Goal: Find specific page/section: Find specific page/section

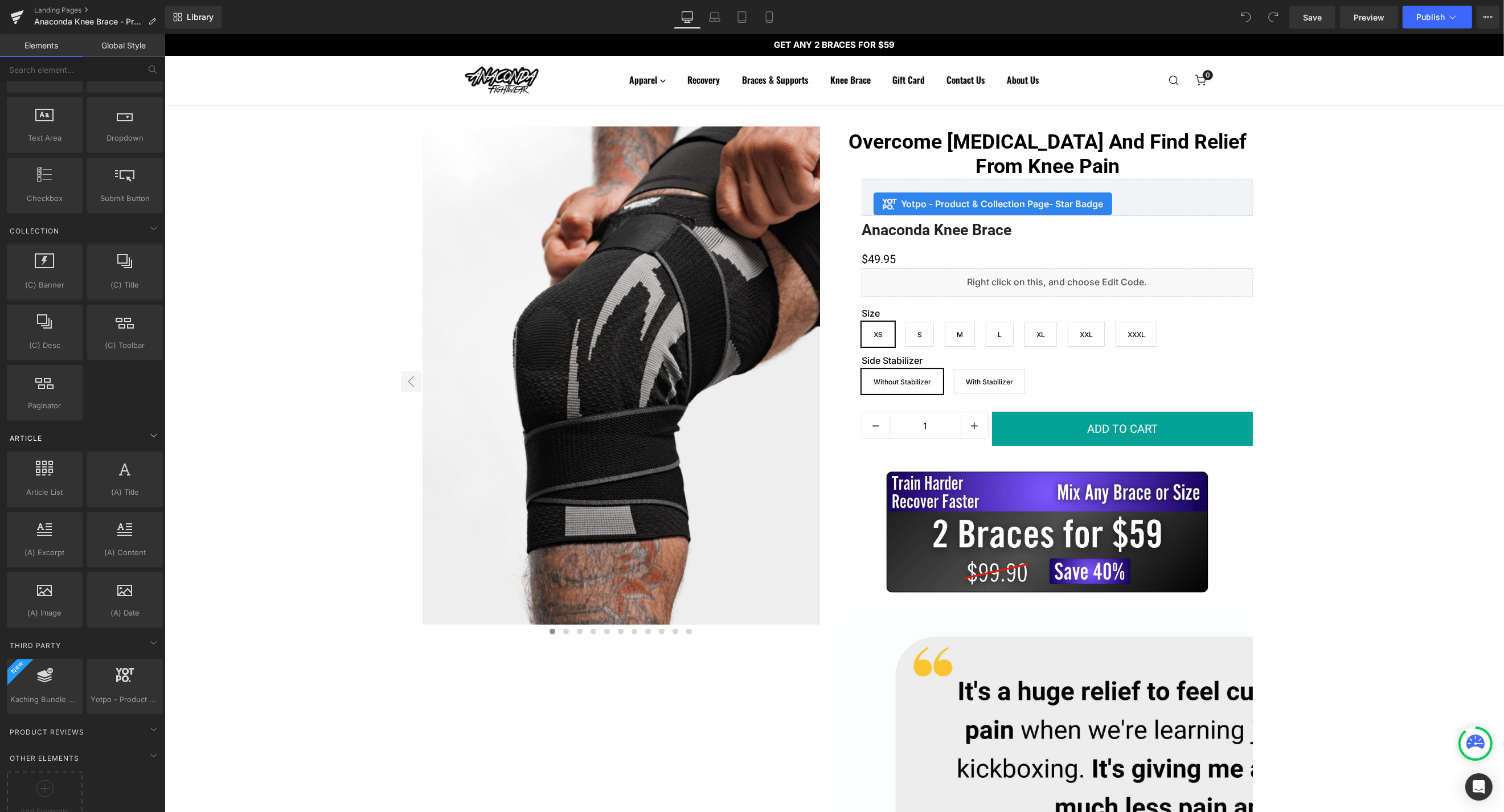
scroll to position [1795, 0]
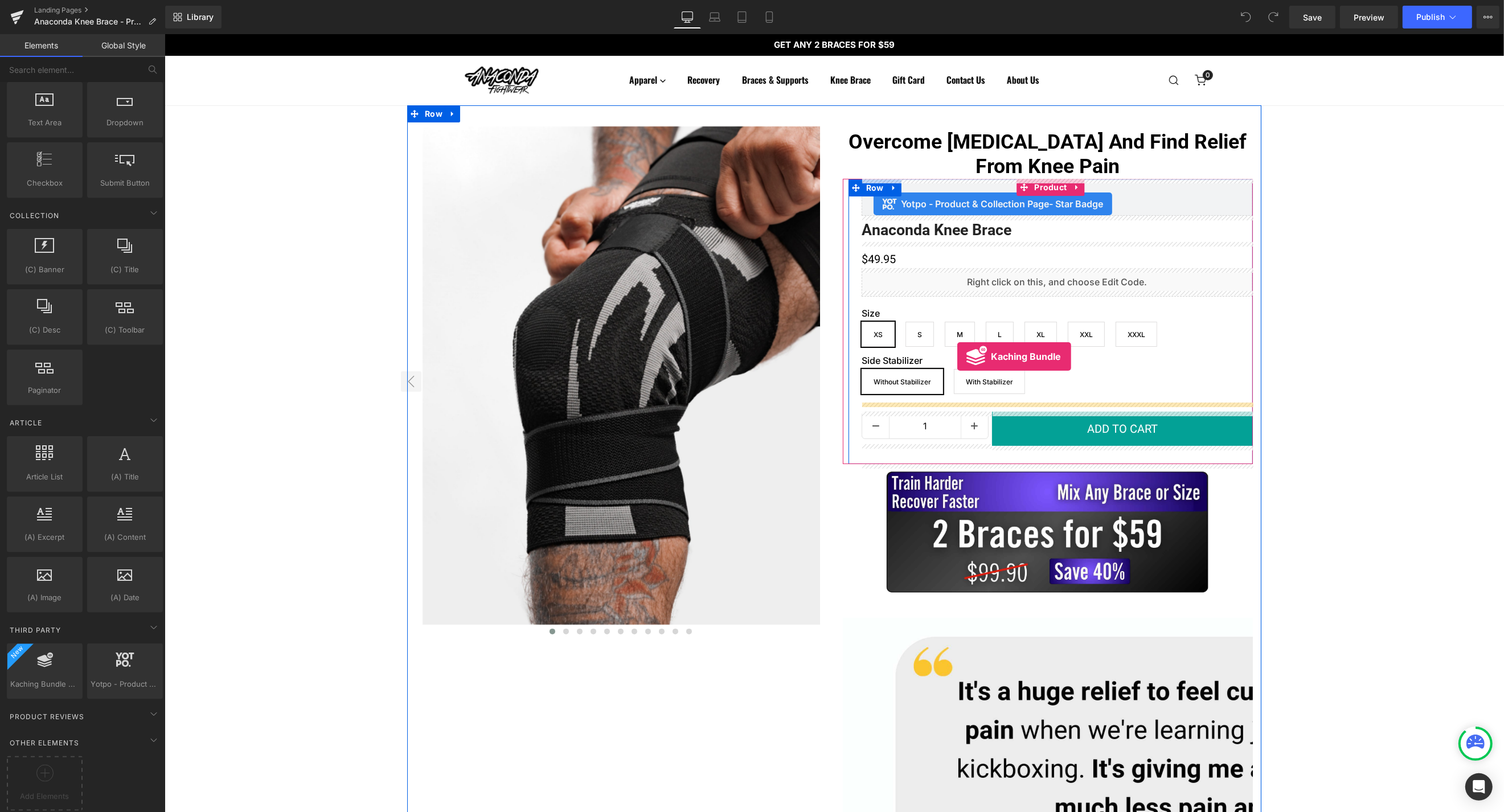
drag, startPoint x: 214, startPoint y: 702, endPoint x: 957, endPoint y: 356, distance: 819.6
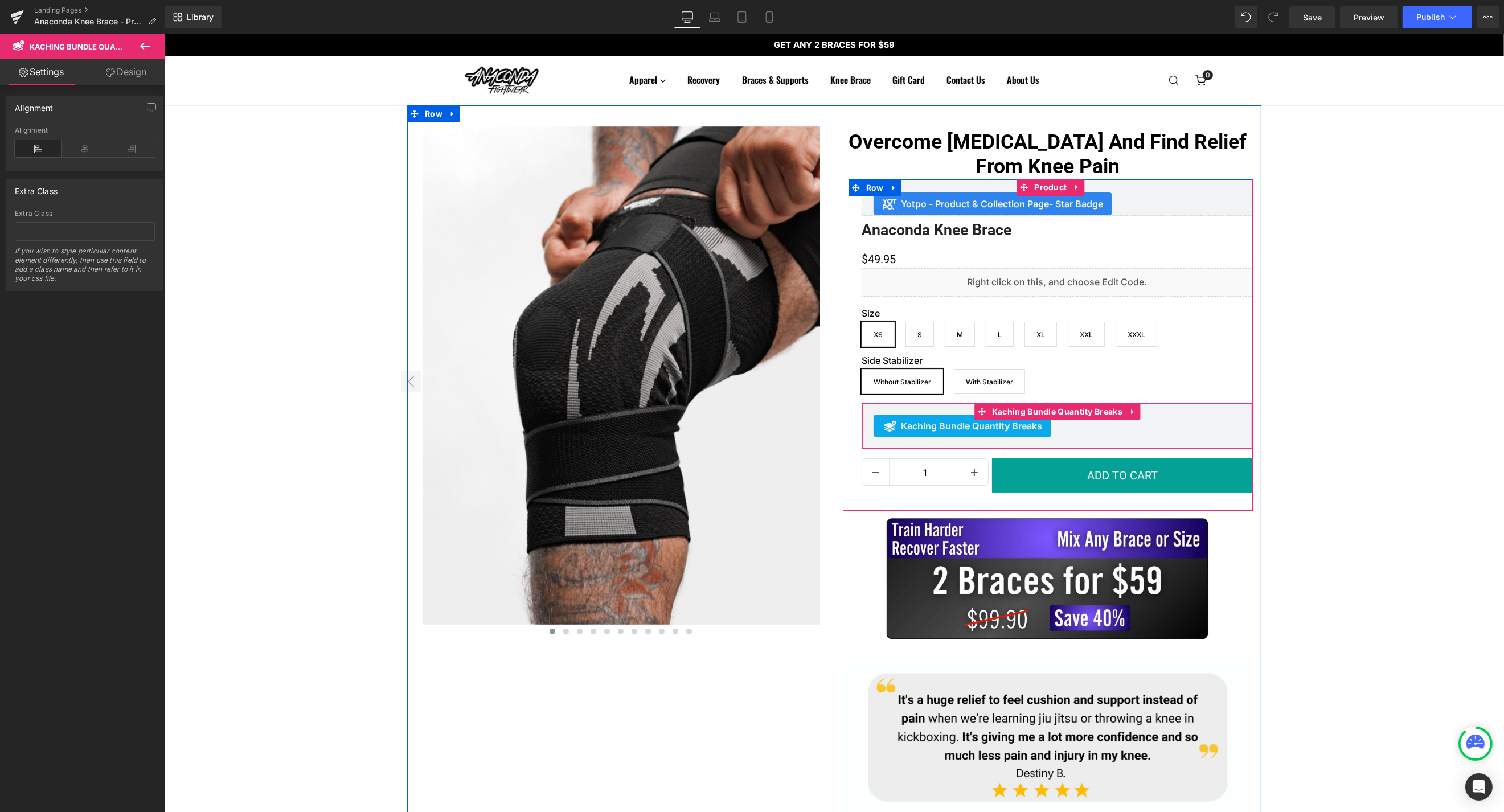
click at [1088, 432] on div "Kaching Bundle Quantity Breaks" at bounding box center [1057, 426] width 367 height 23
click at [1135, 412] on link at bounding box center [1132, 412] width 15 height 17
click at [1052, 411] on span "Kaching Bundle Quantity Breaks" at bounding box center [1057, 412] width 136 height 17
click at [1052, 411] on span "Kaching Bundle Quantity Breaks" at bounding box center [1057, 412] width 136 height 17
click at [1076, 388] on div "Side Stabilizer Without Stabilizer With Stabilizer" at bounding box center [1057, 378] width 391 height 47
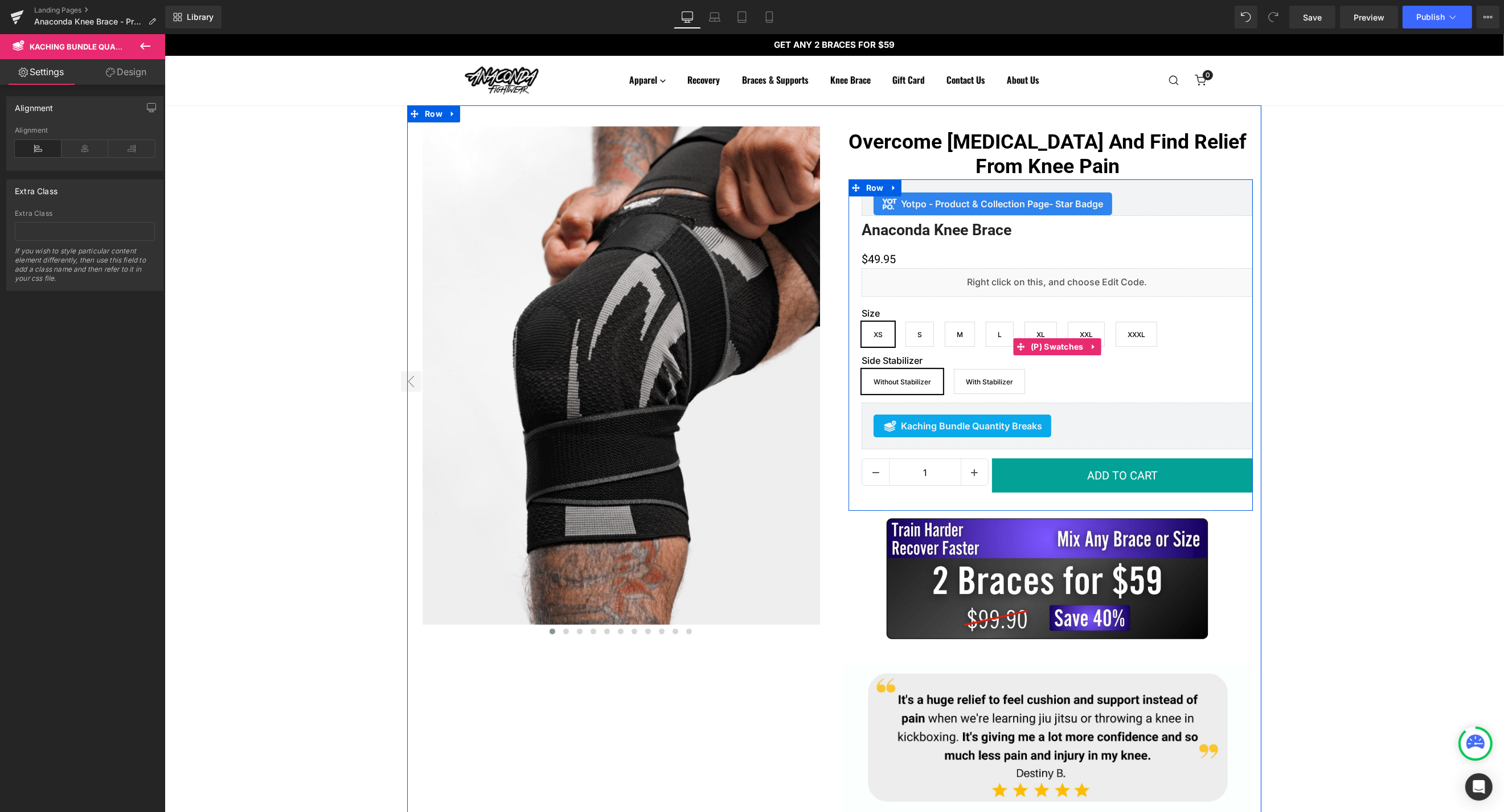
click at [969, 319] on label "Size" at bounding box center [1057, 315] width 391 height 14
click at [1061, 347] on span "(P) Swatches" at bounding box center [1057, 347] width 58 height 17
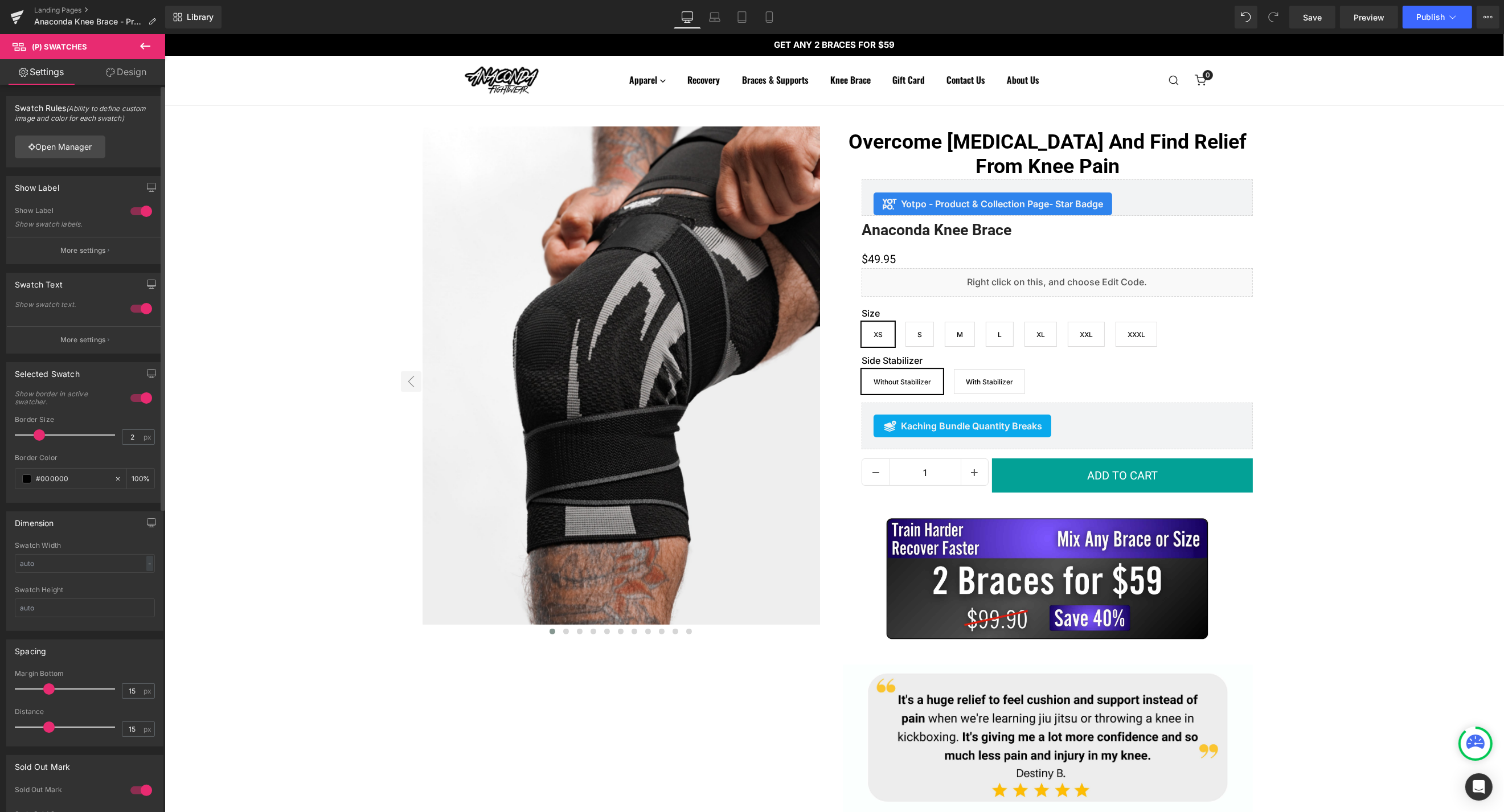
click at [136, 310] on div at bounding box center [142, 309] width 27 height 18
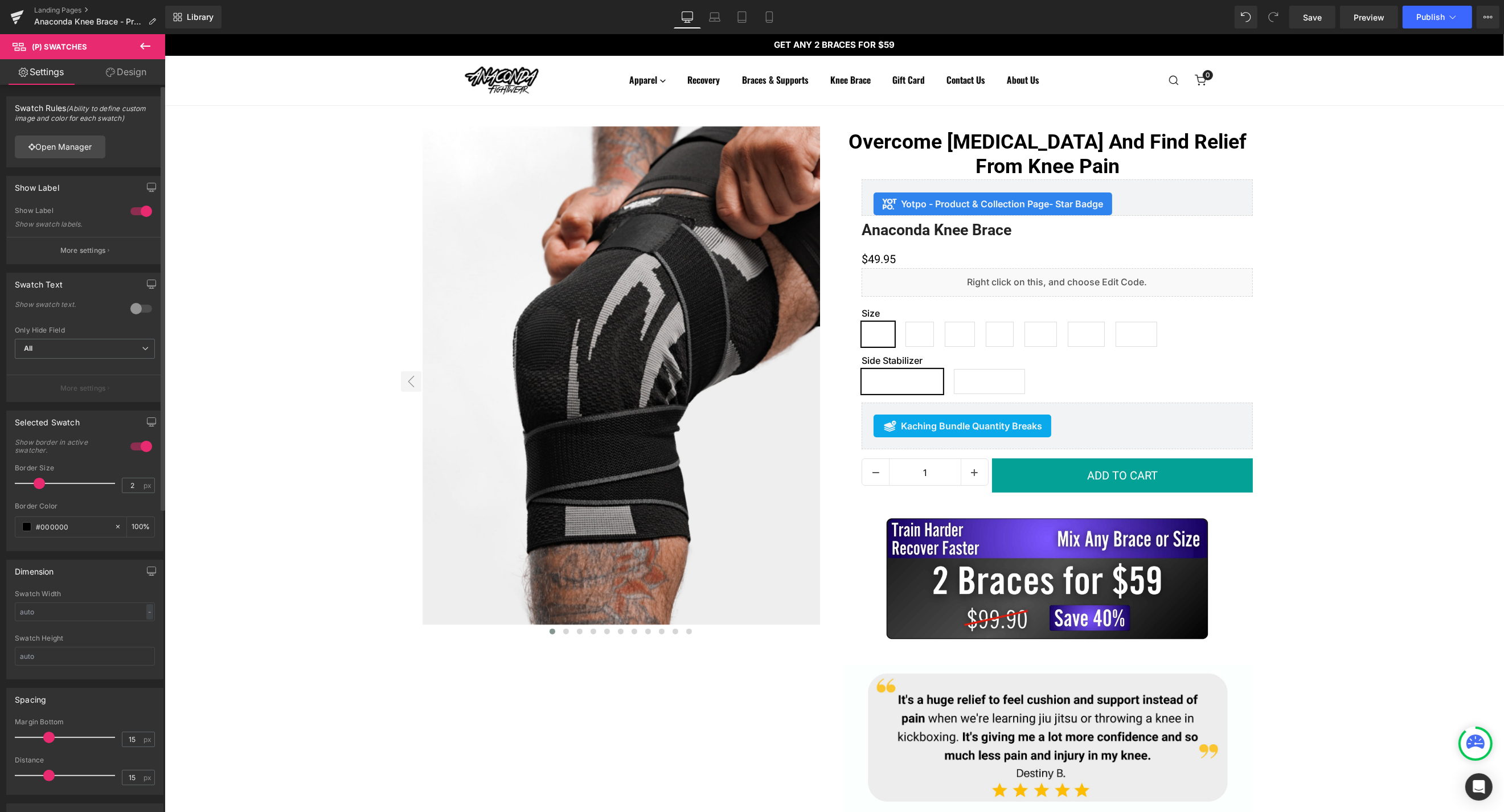
click at [137, 309] on div at bounding box center [142, 309] width 27 height 18
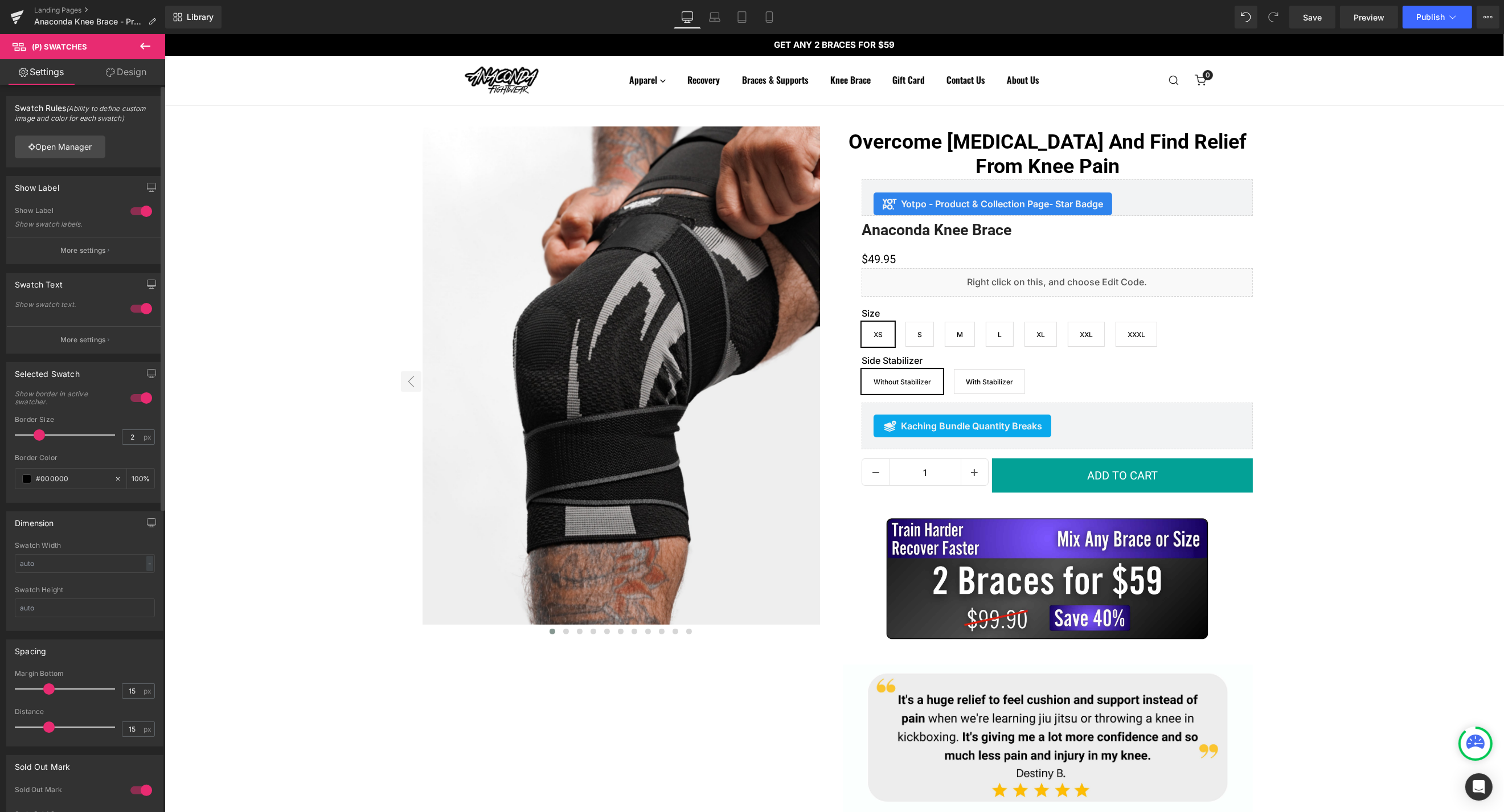
click at [136, 394] on div at bounding box center [142, 398] width 27 height 18
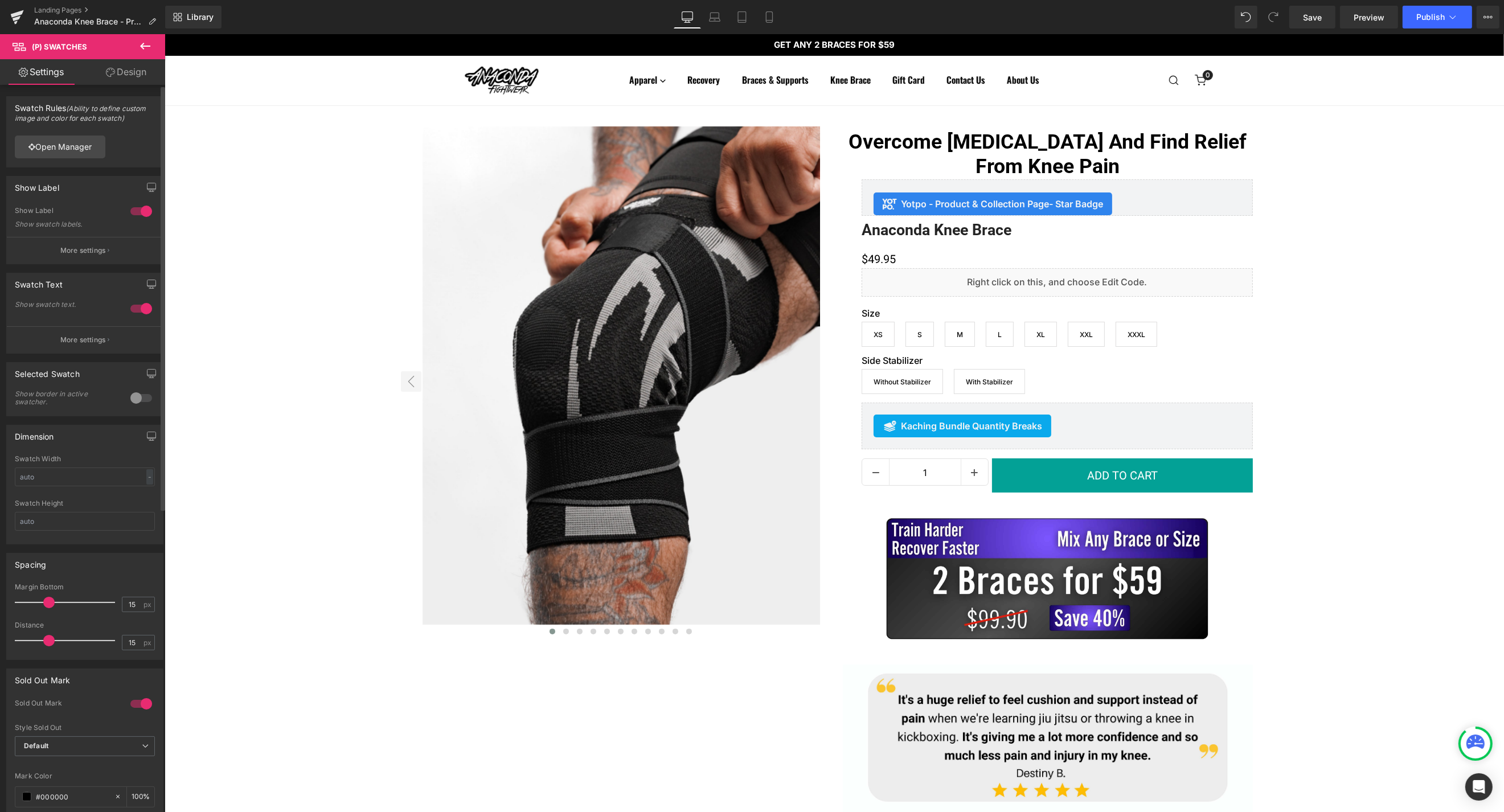
click at [137, 397] on div at bounding box center [142, 398] width 27 height 18
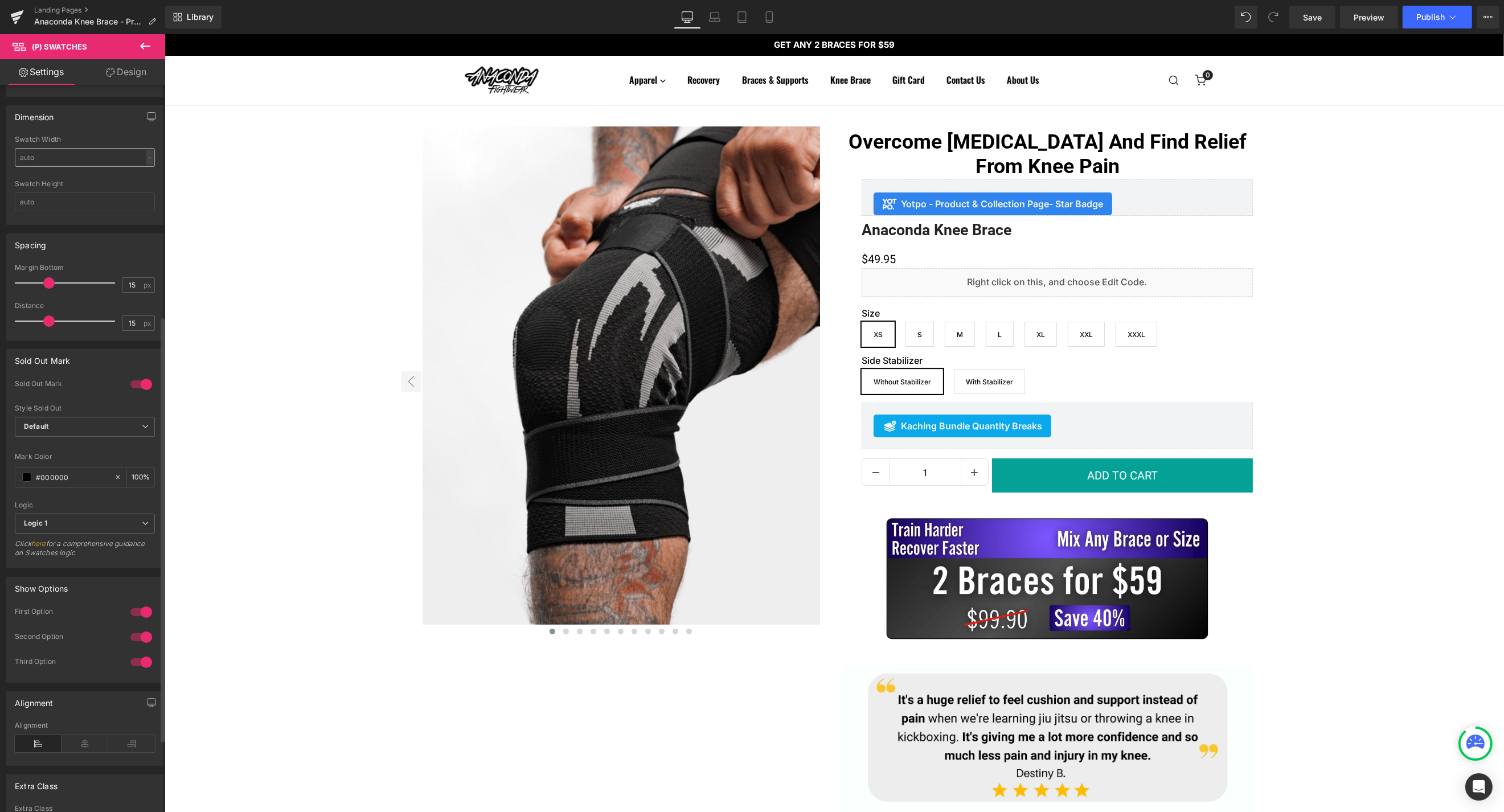
scroll to position [434, 0]
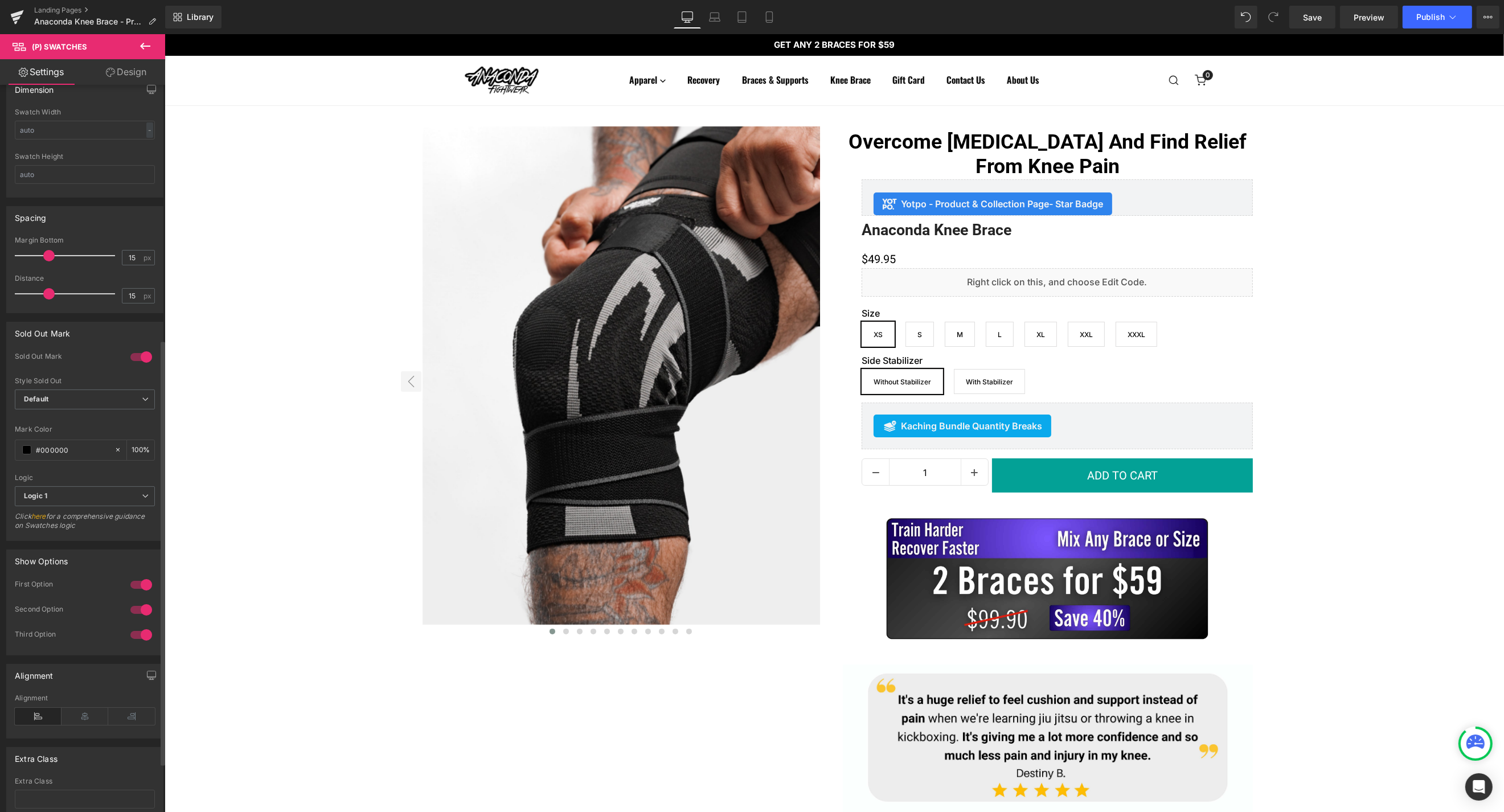
click at [142, 639] on div at bounding box center [142, 635] width 27 height 18
click at [138, 636] on div at bounding box center [142, 635] width 27 height 18
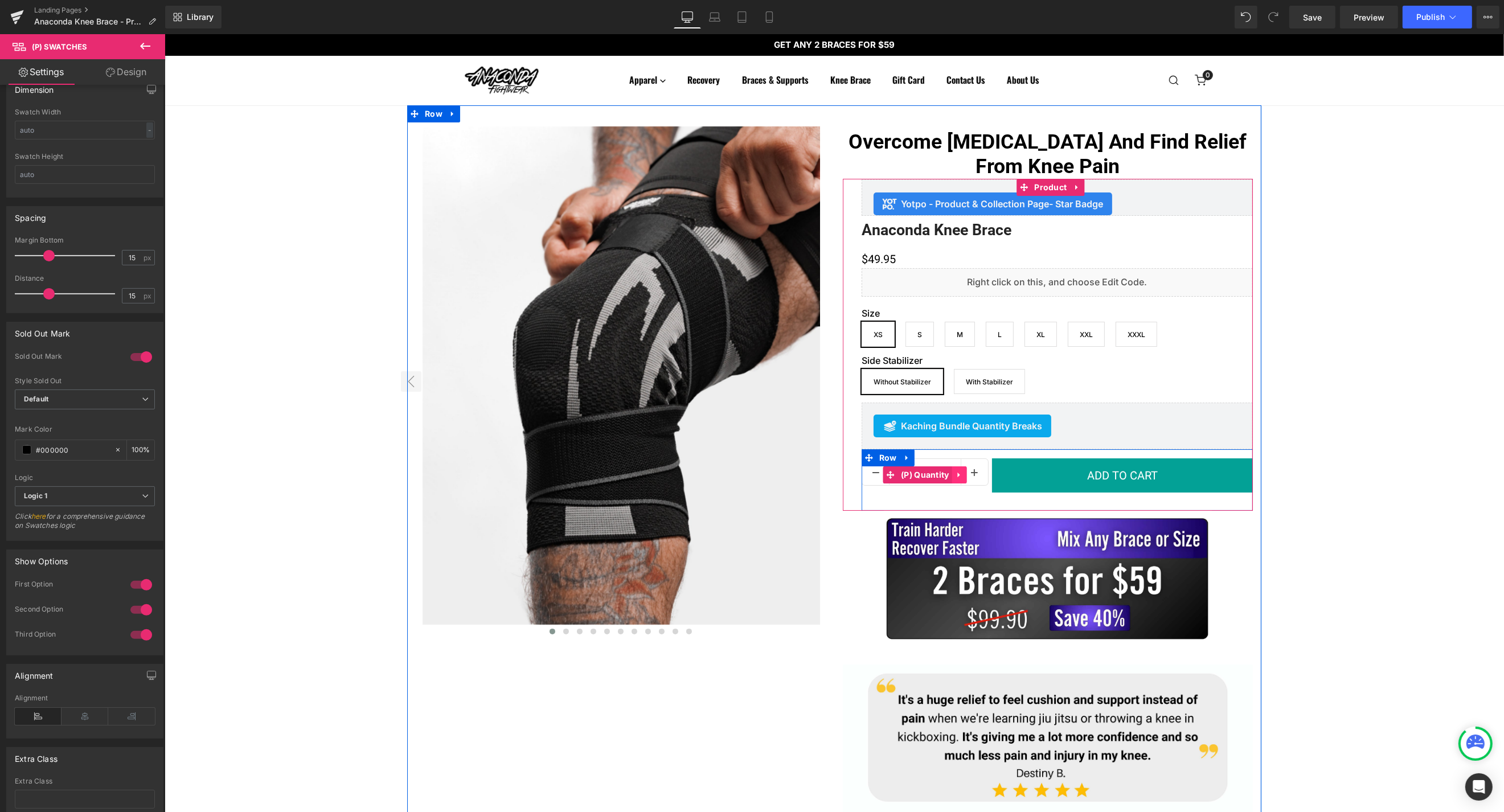
click at [961, 476] on icon at bounding box center [959, 474] width 8 height 8
click at [963, 476] on icon at bounding box center [967, 475] width 8 height 8
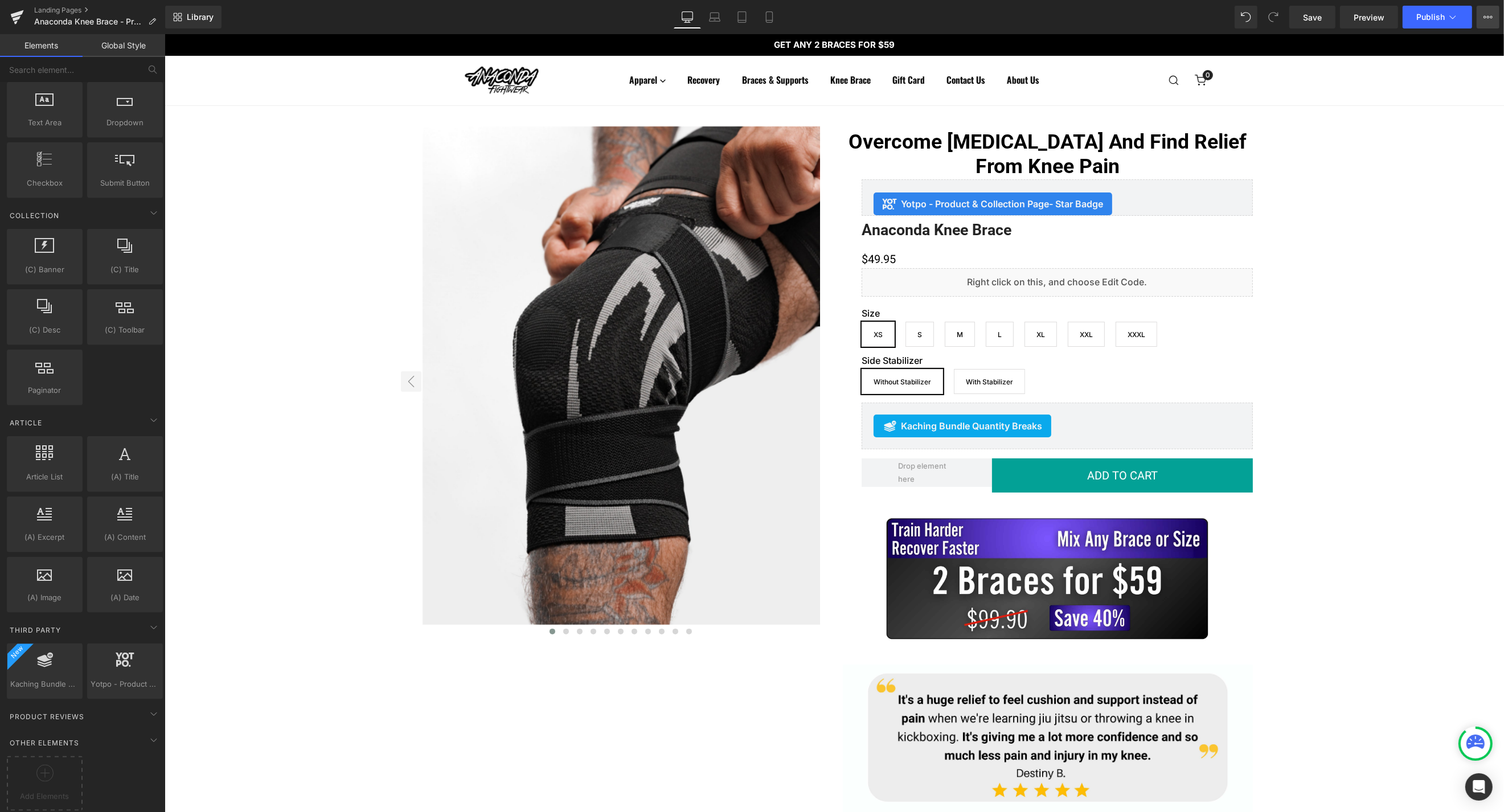
click at [1480, 14] on button "View Live Page View with current Template Save Template to Library Schedule Pub…" at bounding box center [1488, 17] width 23 height 23
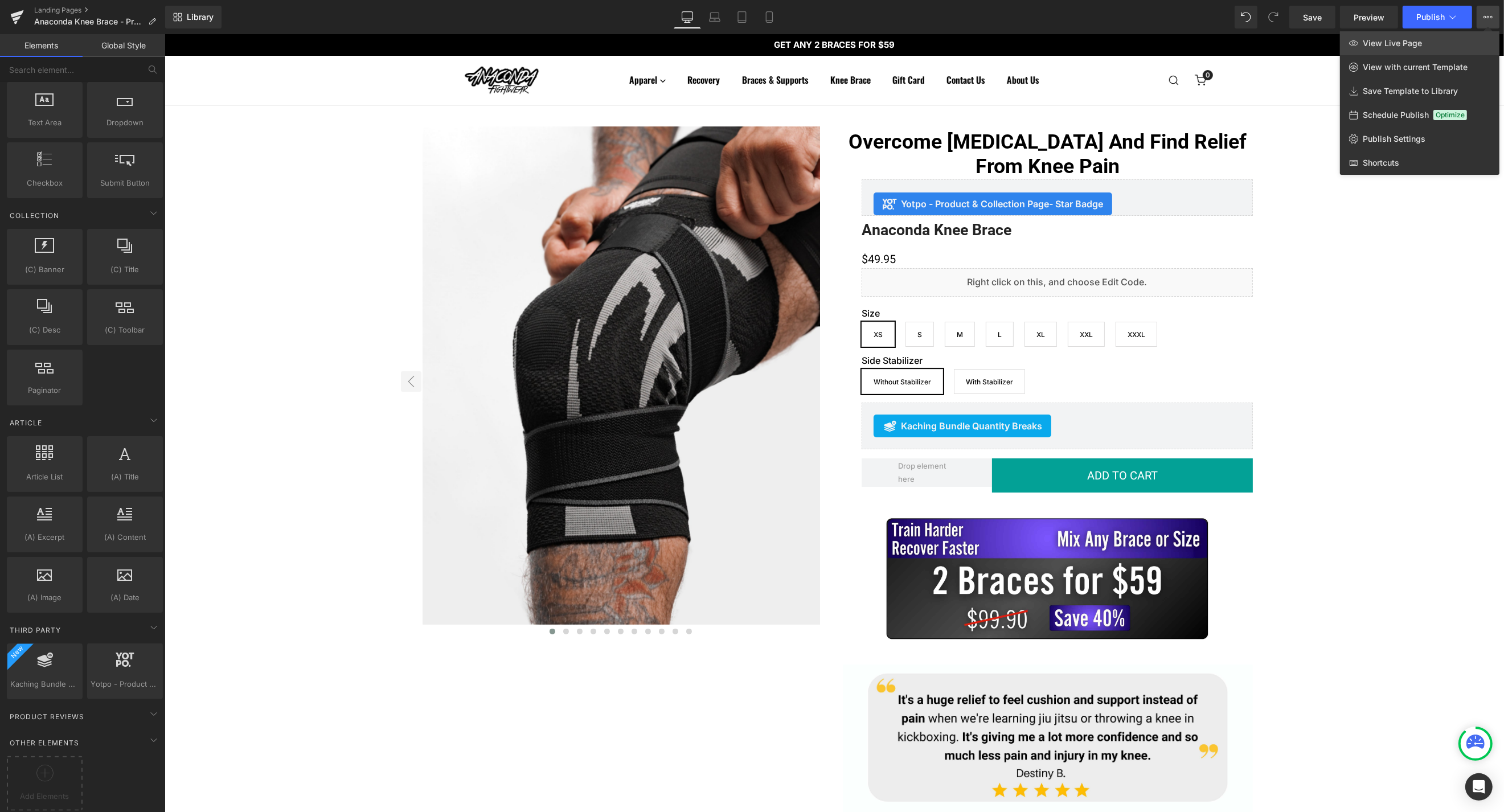
click at [1440, 47] on link "View Live Page" at bounding box center [1420, 43] width 160 height 24
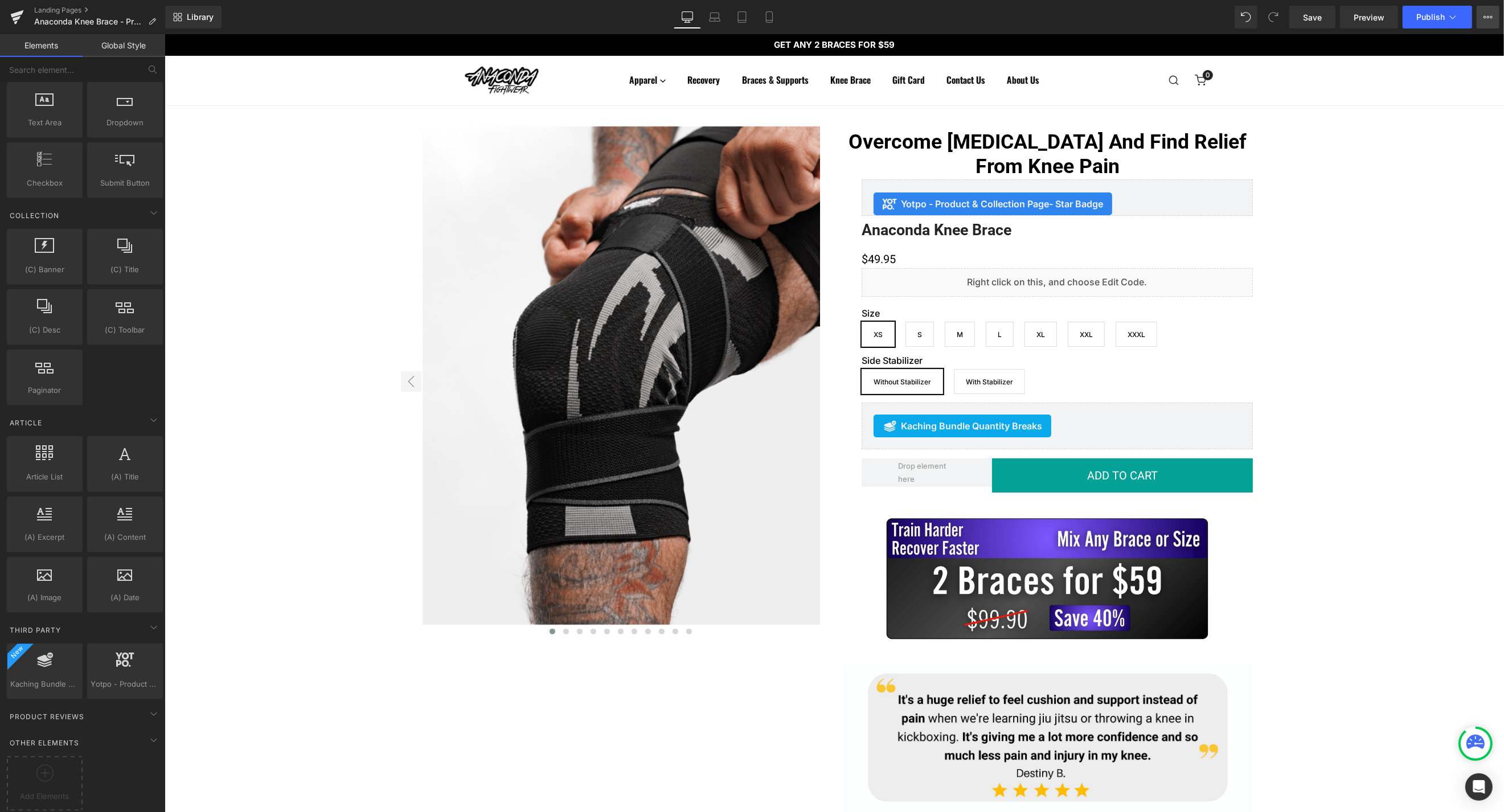
click at [1488, 16] on icon at bounding box center [1488, 17] width 9 height 9
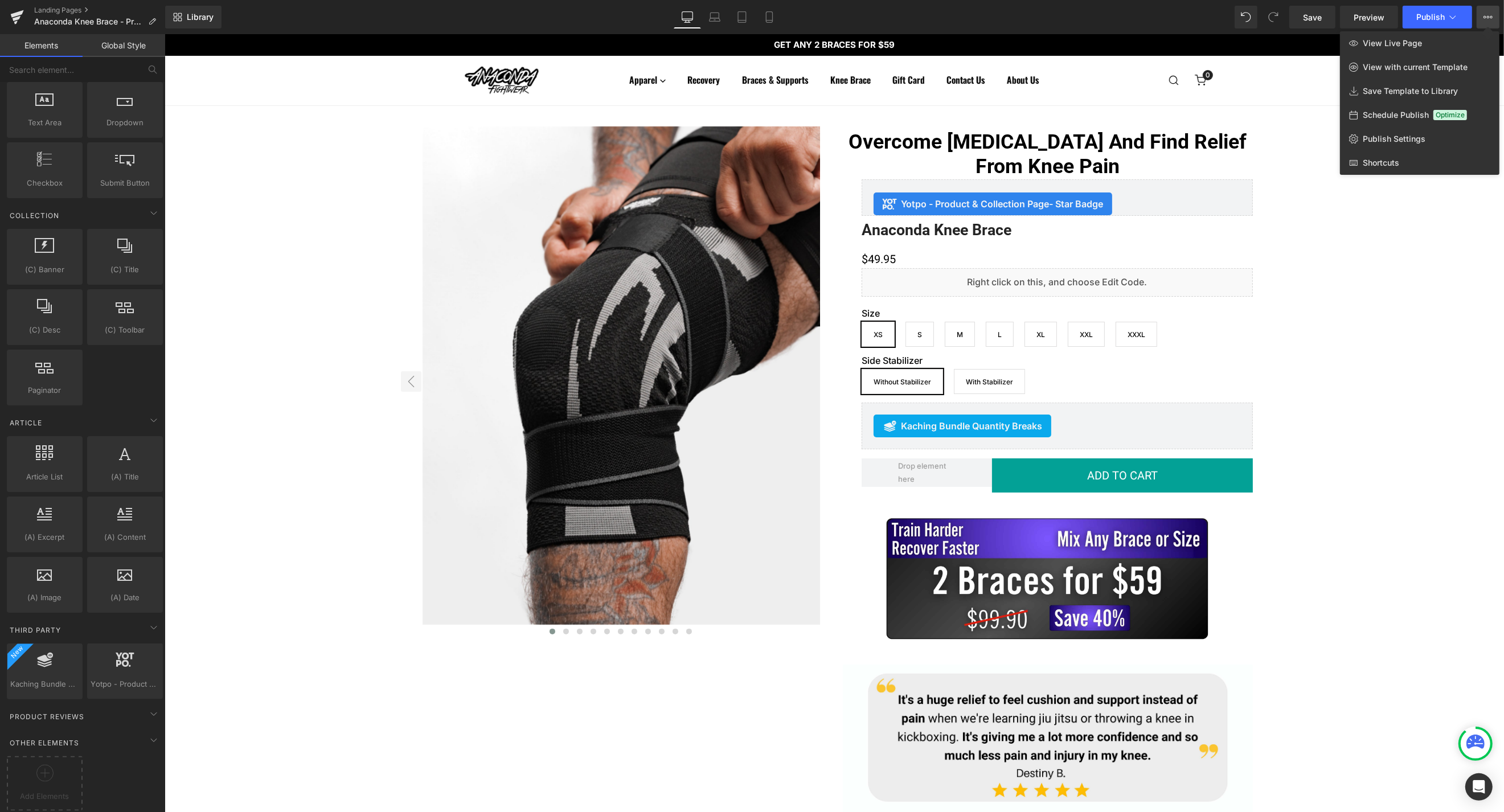
click at [1485, 18] on icon at bounding box center [1485, 18] width 3 height 3
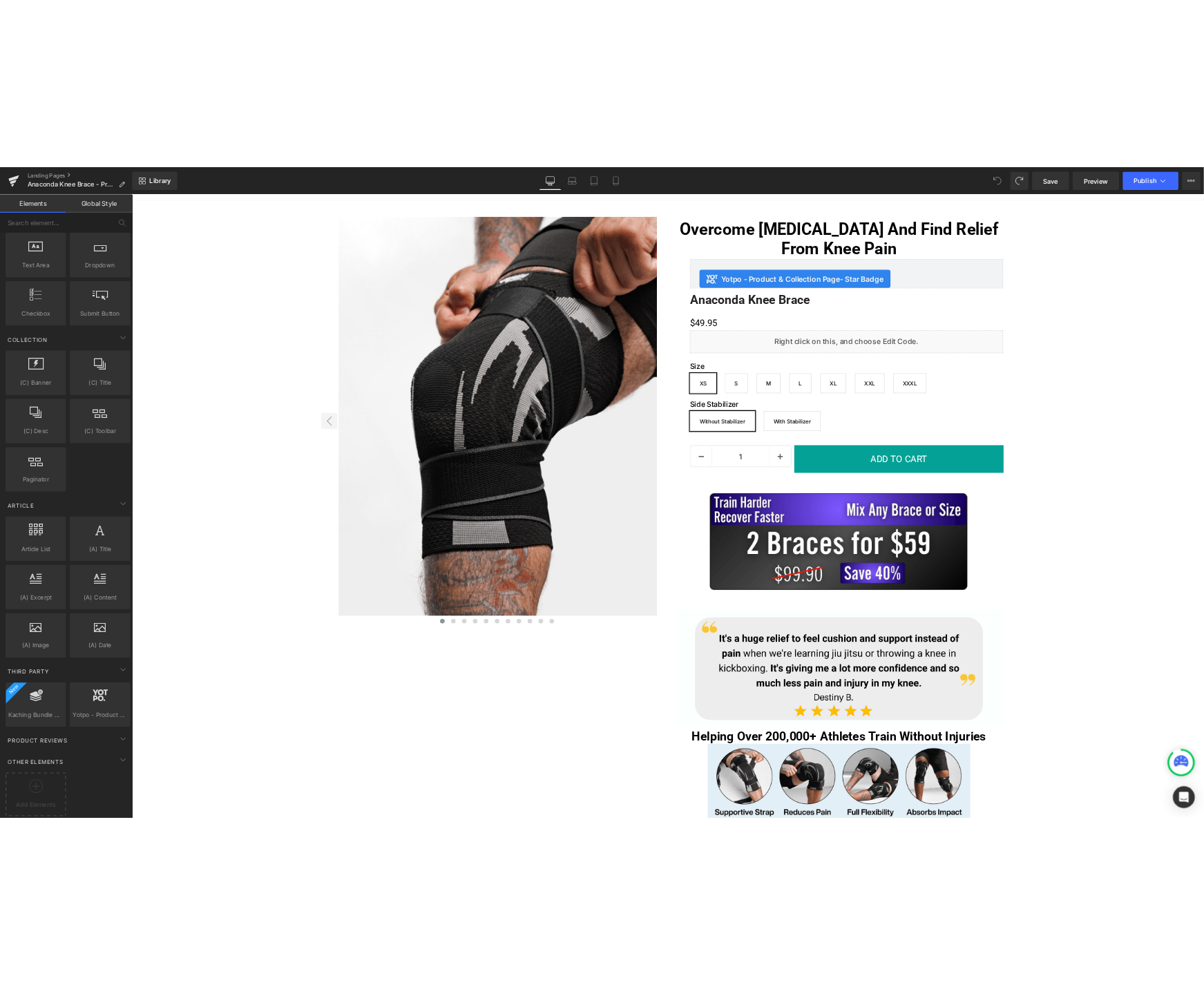
scroll to position [0, 0]
